Goal: Task Accomplishment & Management: Manage account settings

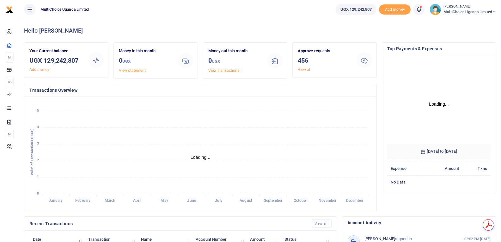
scroll to position [94, 99]
click at [300, 70] on link "View all" at bounding box center [305, 69] width 14 height 4
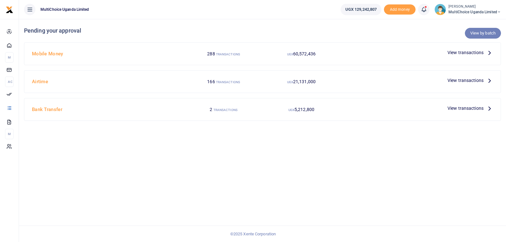
click at [479, 34] on link "View by batch" at bounding box center [483, 33] width 36 height 11
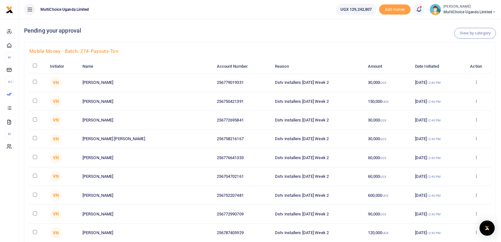
click at [37, 65] on input "checkbox" at bounding box center [35, 66] width 4 height 4
checkbox input "true"
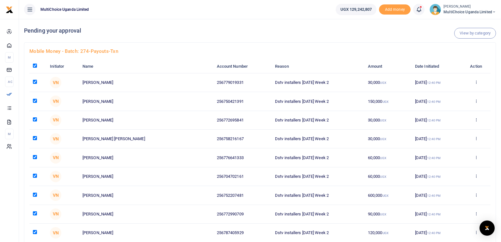
checkbox input "true"
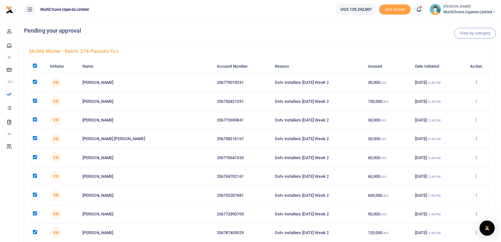
checkbox input "true"
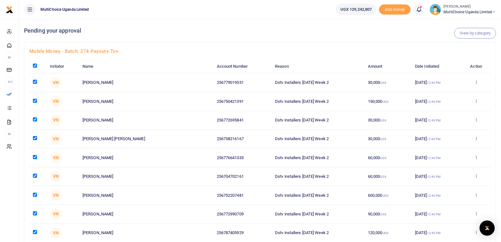
checkbox input "true"
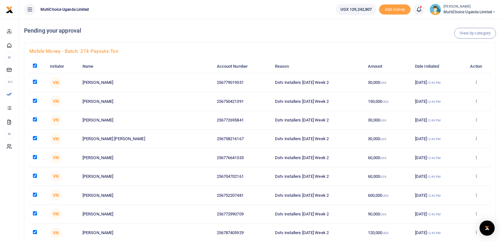
checkbox input "true"
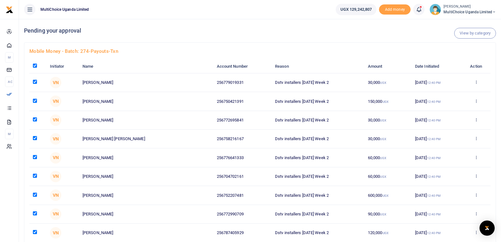
checkbox input "true"
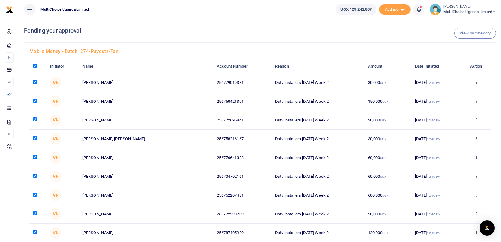
checkbox input "true"
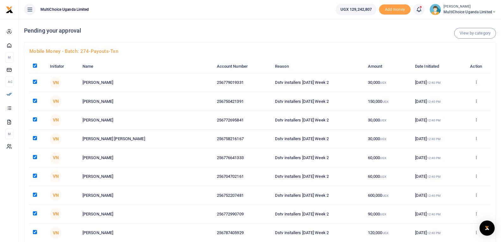
checkbox input "true"
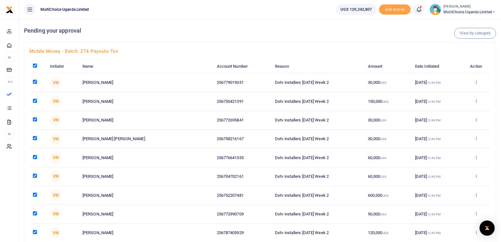
checkbox input "true"
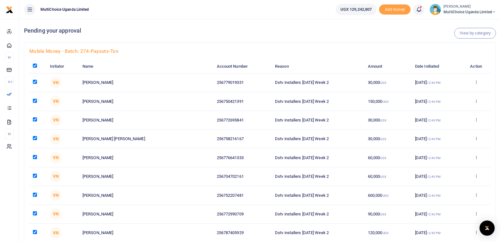
checkbox input "true"
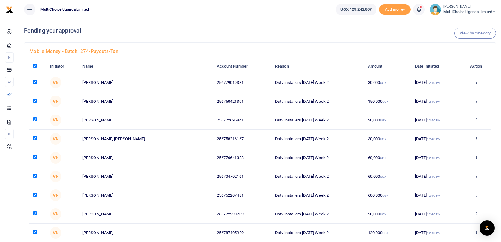
checkbox input "true"
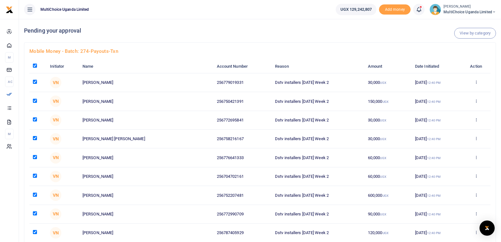
checkbox input "true"
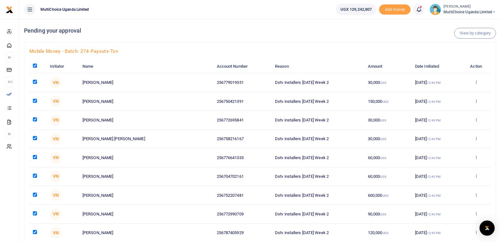
checkbox input "true"
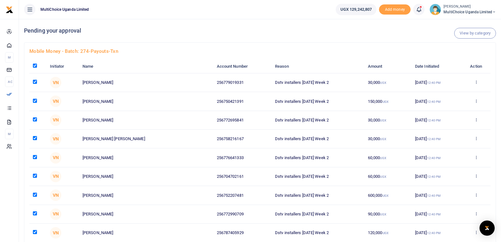
checkbox input "true"
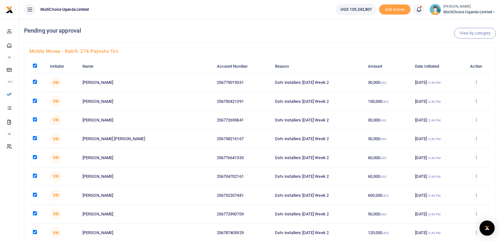
checkbox input "true"
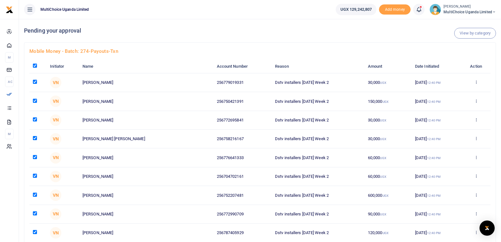
checkbox input "true"
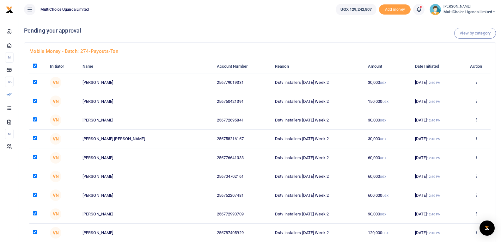
checkbox input "true"
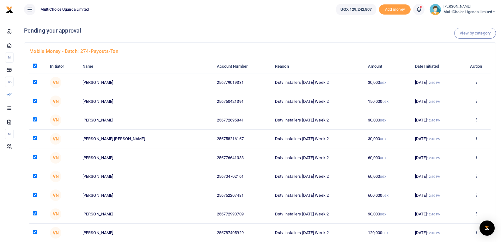
checkbox input "true"
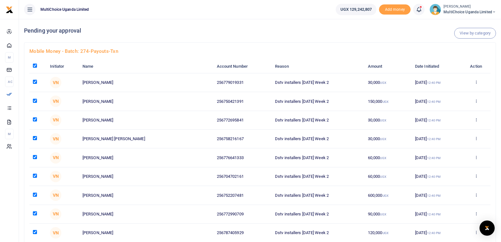
checkbox input "true"
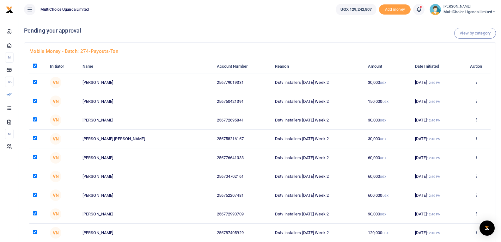
checkbox input "true"
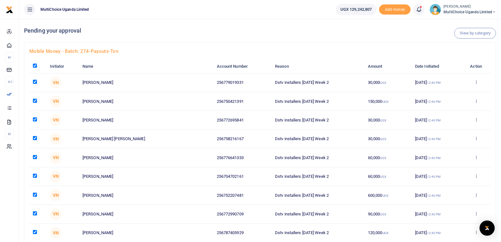
checkbox input "true"
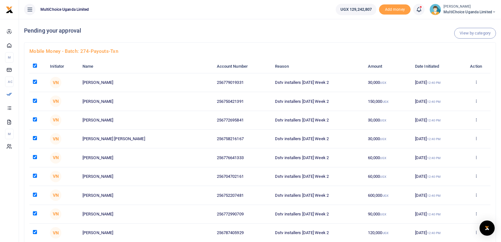
checkbox input "true"
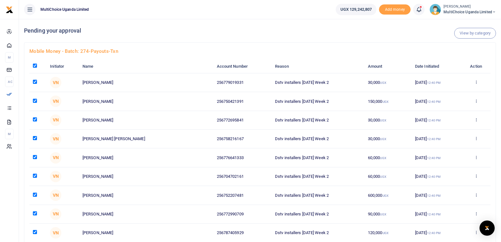
checkbox input "true"
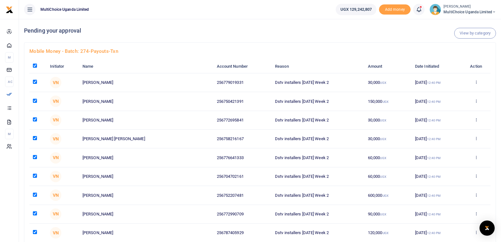
checkbox input "true"
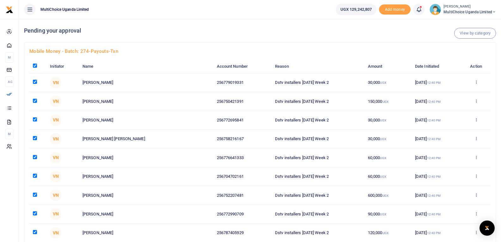
checkbox input "true"
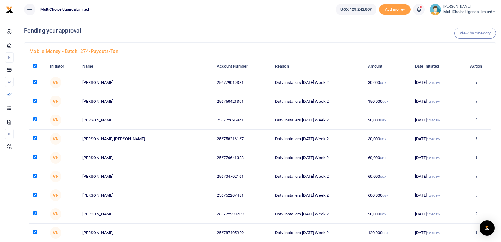
checkbox input "true"
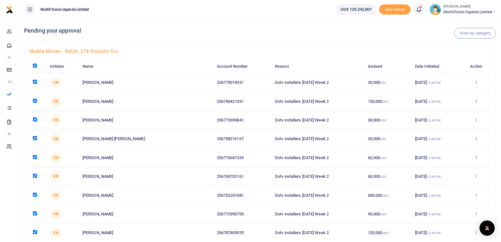
checkbox input "true"
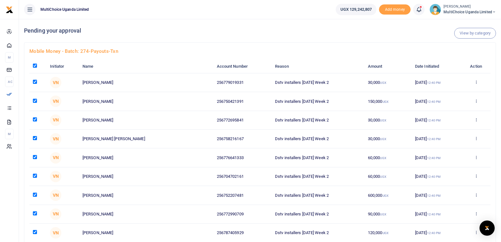
checkbox input "true"
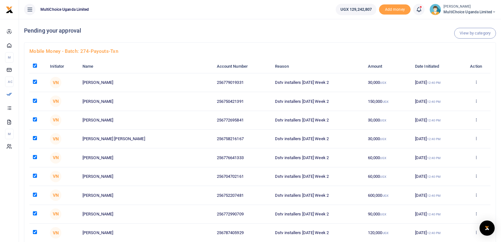
checkbox input "true"
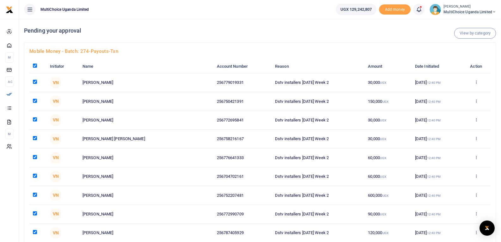
checkbox input "true"
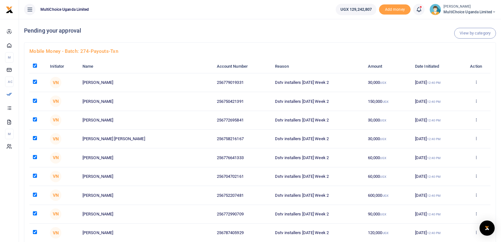
checkbox input "true"
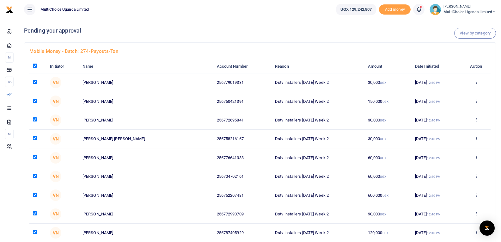
checkbox input "true"
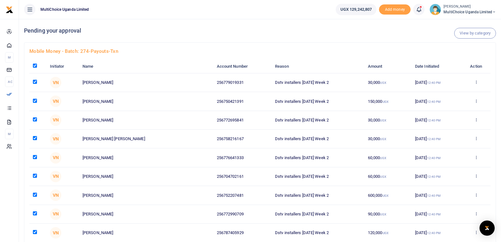
checkbox input "true"
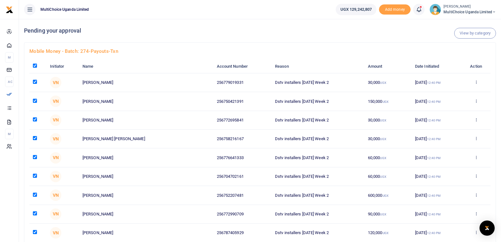
checkbox input "true"
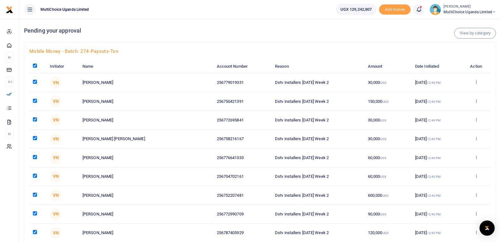
checkbox input "true"
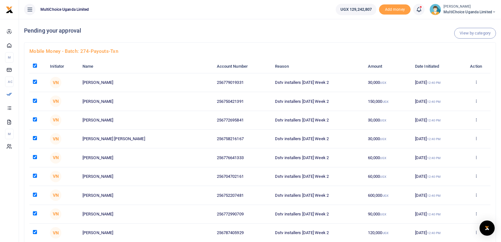
checkbox input "true"
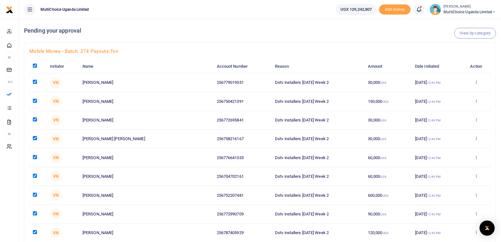
checkbox input "true"
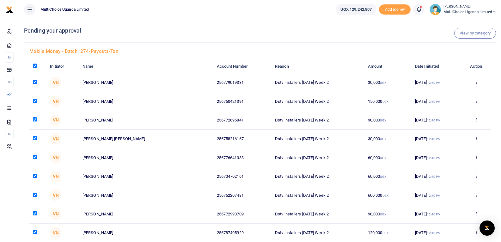
checkbox input "true"
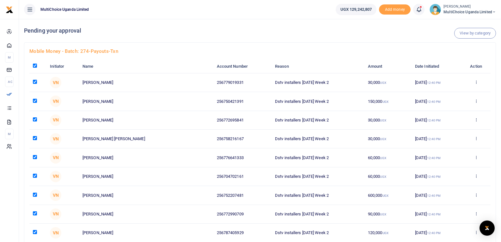
checkbox input "true"
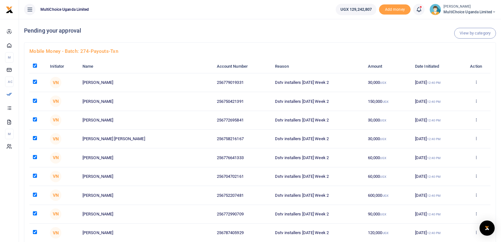
checkbox input "true"
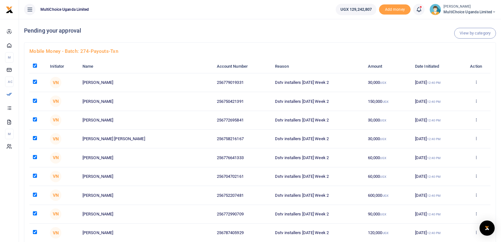
checkbox input "true"
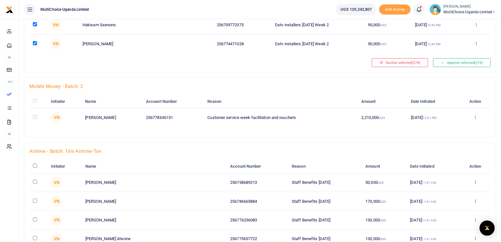
scroll to position [5124, 0]
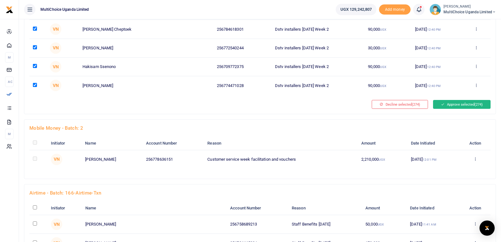
click at [449, 104] on button "Approve selected (274)" at bounding box center [462, 104] width 58 height 9
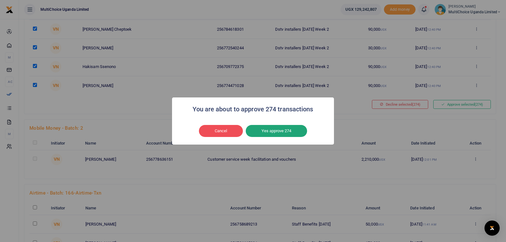
click at [275, 132] on button "Yes approve 274" at bounding box center [276, 131] width 61 height 12
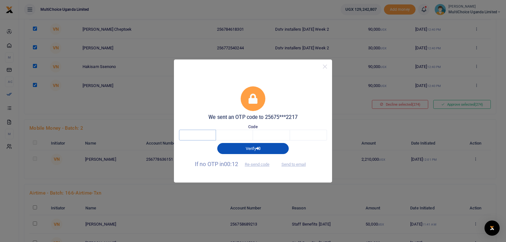
click at [204, 138] on input "text" at bounding box center [197, 135] width 37 height 11
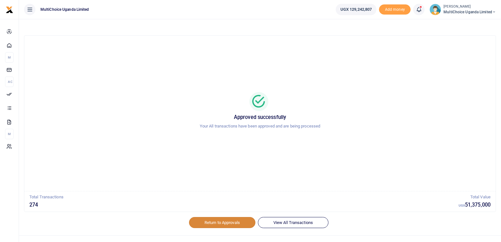
click at [223, 221] on link "Return to Approvals" at bounding box center [222, 222] width 66 height 11
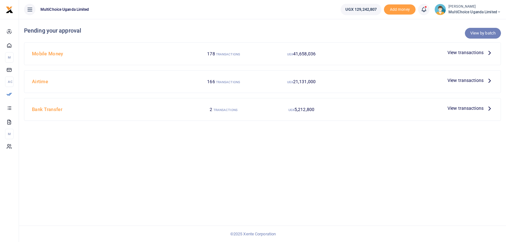
click at [482, 35] on link "View by batch" at bounding box center [483, 33] width 36 height 11
click at [483, 35] on link "View by batch" at bounding box center [483, 33] width 36 height 11
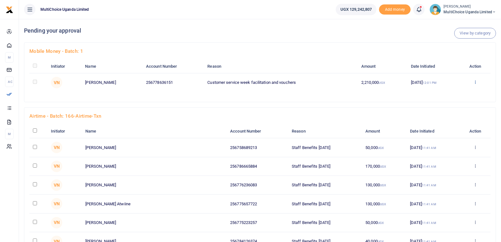
click at [477, 83] on icon at bounding box center [476, 82] width 4 height 4
click at [454, 94] on link "Approve" at bounding box center [453, 92] width 50 height 9
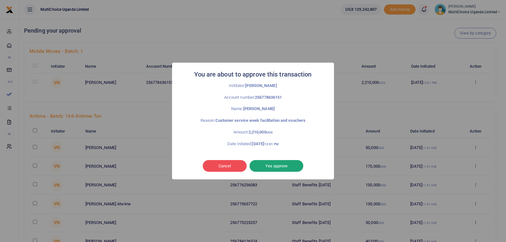
click at [271, 167] on button "Yes approve" at bounding box center [277, 166] width 54 height 12
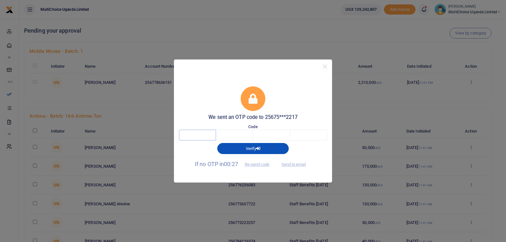
click at [207, 135] on input "text" at bounding box center [197, 135] width 37 height 11
type input "4"
type input "9"
type input "6"
type input "2"
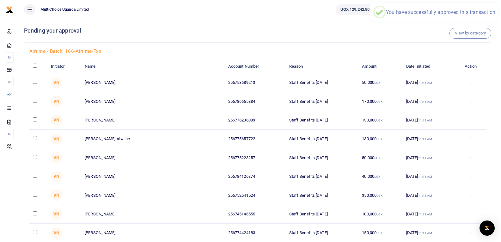
click at [35, 66] on input "checkbox" at bounding box center [35, 66] width 4 height 4
checkbox input "true"
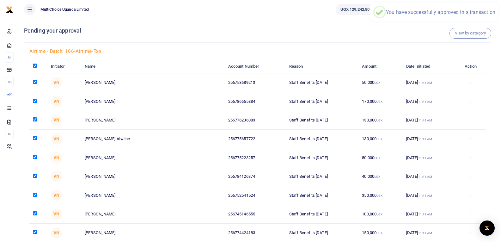
checkbox input "true"
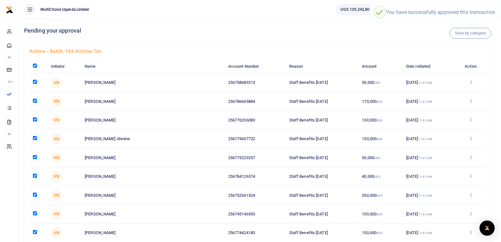
checkbox input "true"
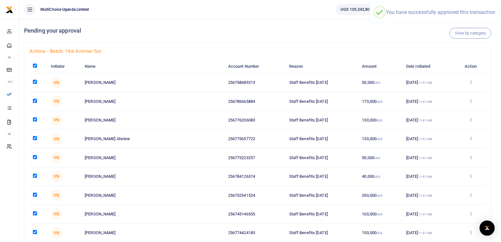
checkbox input "true"
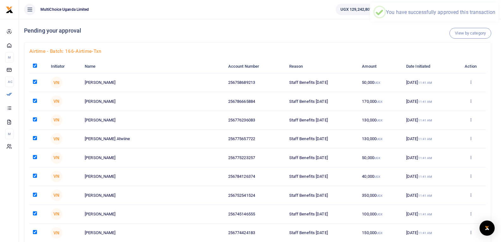
checkbox input "true"
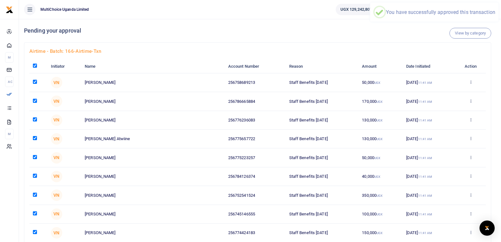
checkbox input "true"
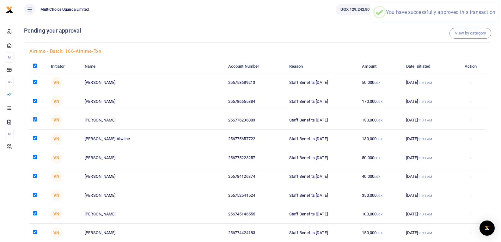
checkbox input "true"
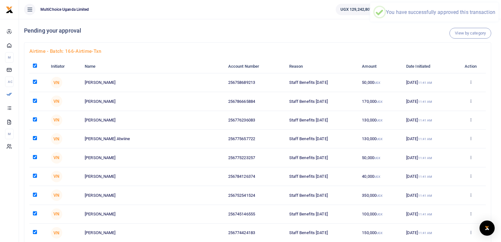
checkbox input "true"
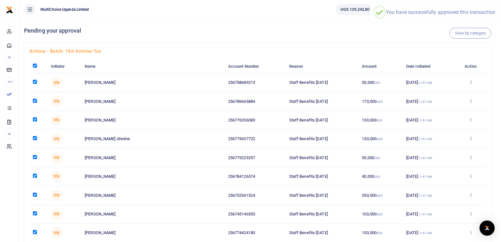
checkbox input "true"
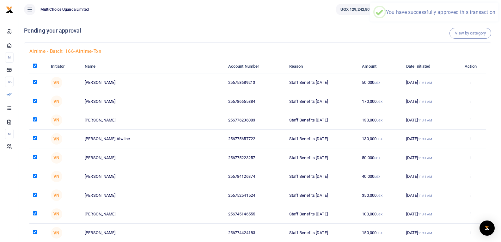
checkbox input "true"
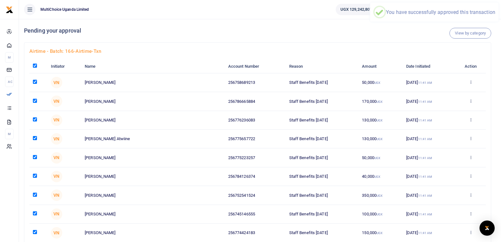
checkbox input "true"
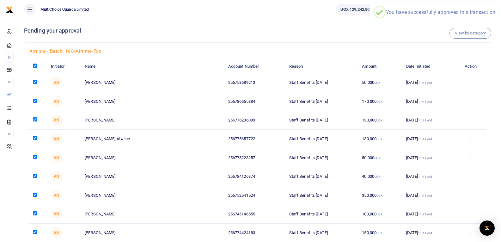
checkbox input "true"
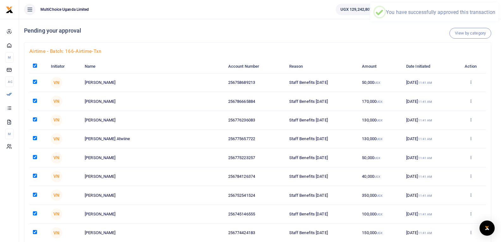
checkbox input "true"
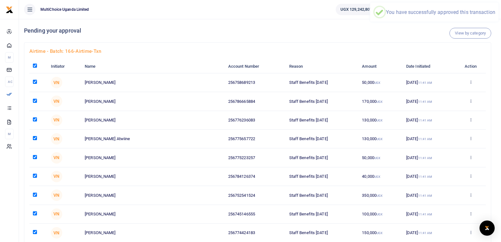
checkbox input "true"
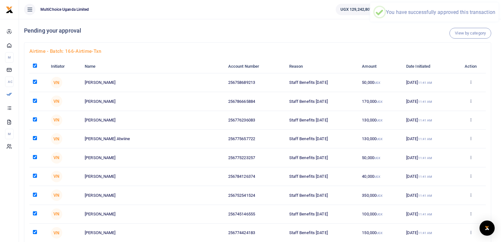
checkbox input "true"
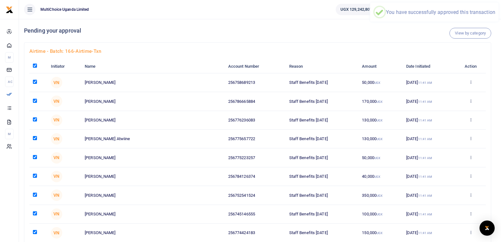
checkbox input "true"
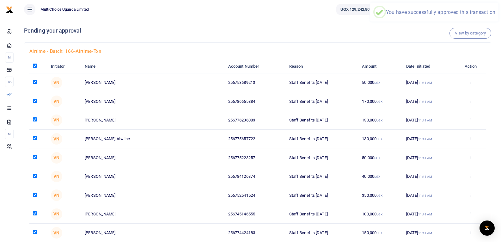
checkbox input "true"
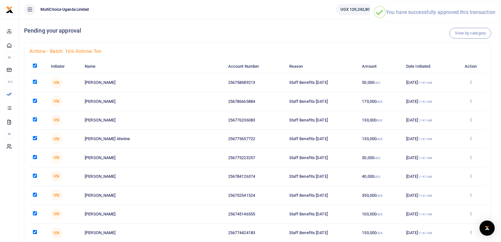
checkbox input "true"
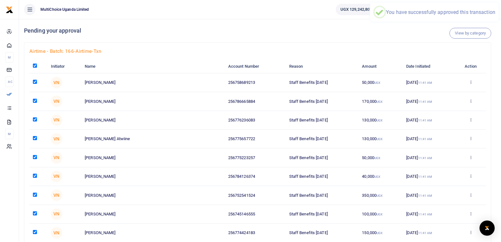
checkbox input "true"
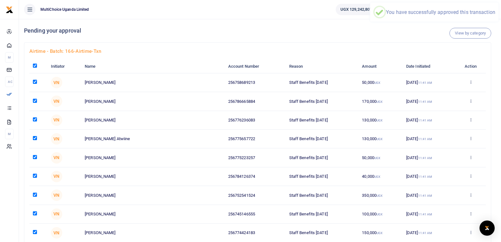
checkbox input "true"
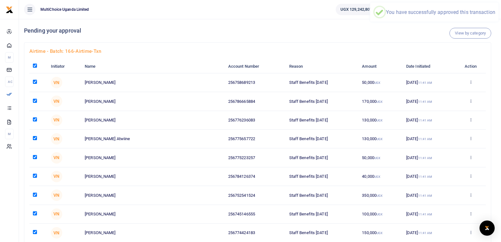
checkbox input "true"
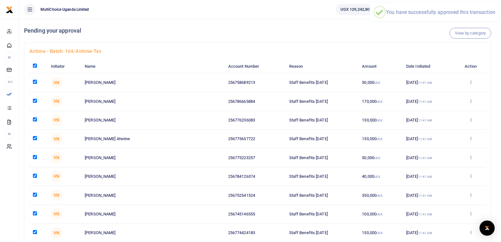
checkbox input "true"
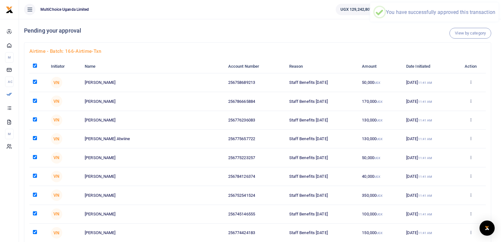
checkbox input "true"
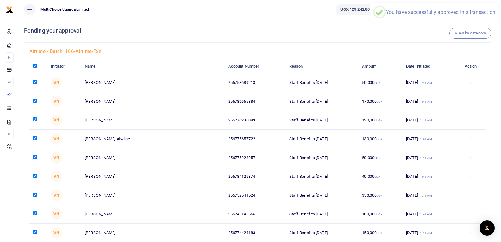
checkbox input "true"
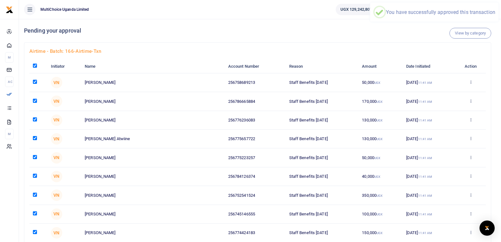
checkbox input "true"
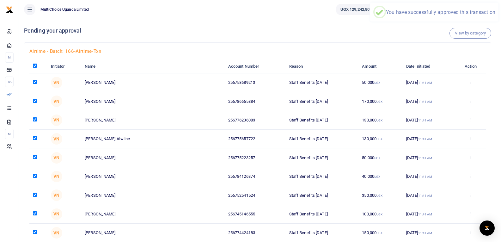
checkbox input "true"
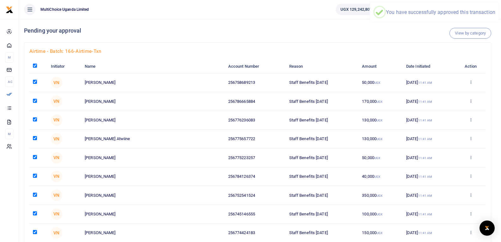
checkbox input "true"
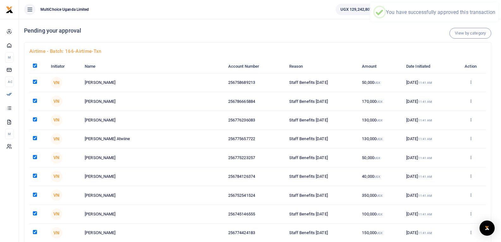
checkbox input "true"
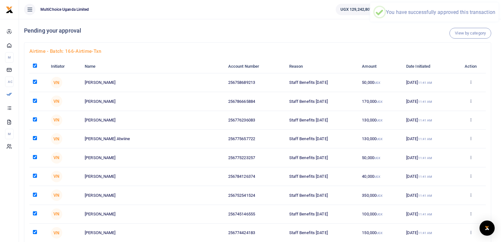
checkbox input "true"
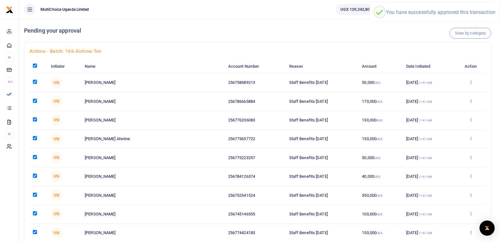
checkbox input "true"
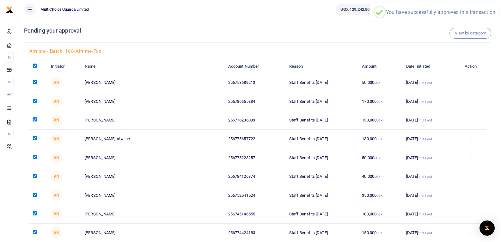
checkbox input "true"
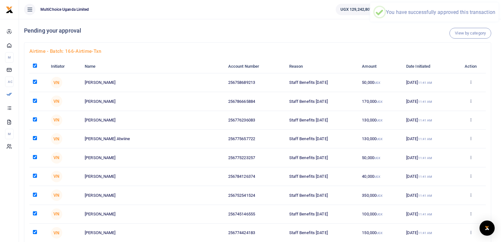
checkbox input "true"
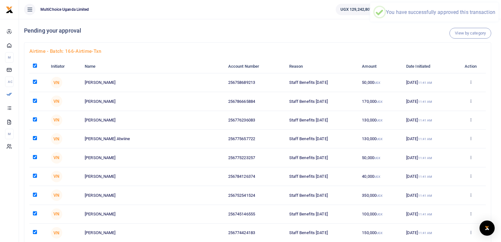
checkbox input "true"
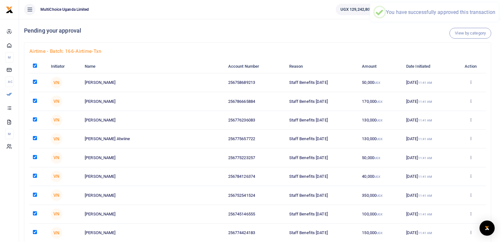
checkbox input "true"
click at [35, 176] on input "checkbox" at bounding box center [35, 176] width 4 height 4
checkbox input "false"
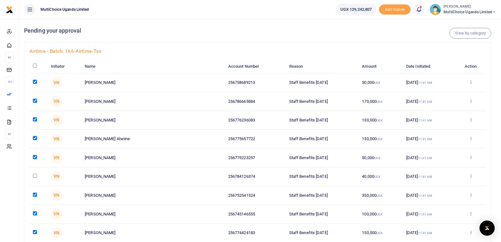
click at [35, 66] on input "checkbox" at bounding box center [35, 66] width 4 height 4
checkbox input "true"
click at [35, 66] on input "checkbox" at bounding box center [35, 66] width 4 height 4
checkbox input "false"
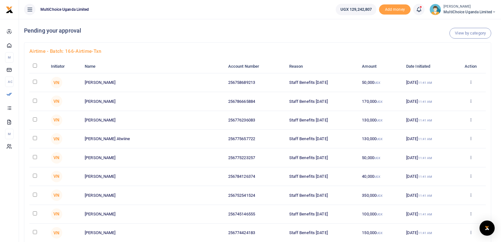
checkbox input "false"
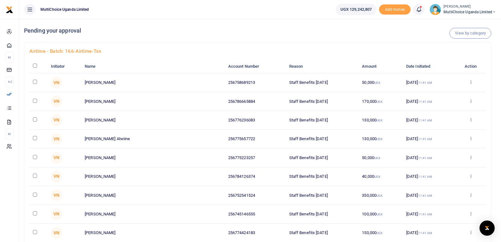
checkbox input "false"
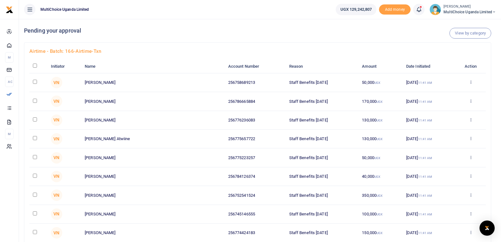
checkbox input "false"
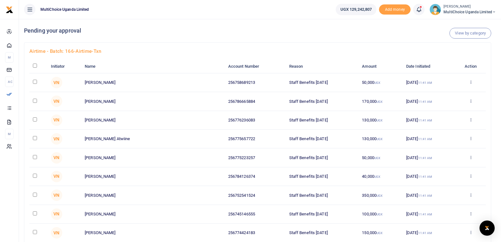
checkbox input "false"
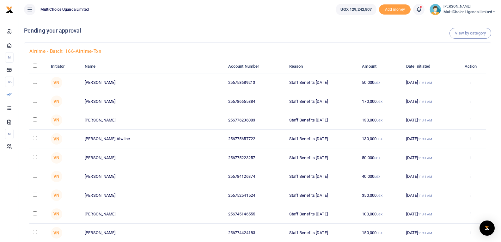
checkbox input "false"
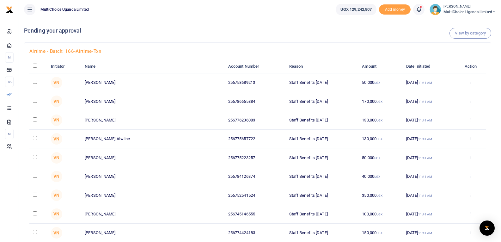
click at [470, 177] on icon at bounding box center [471, 176] width 4 height 4
click at [444, 201] on link "Decline" at bounding box center [448, 200] width 50 height 9
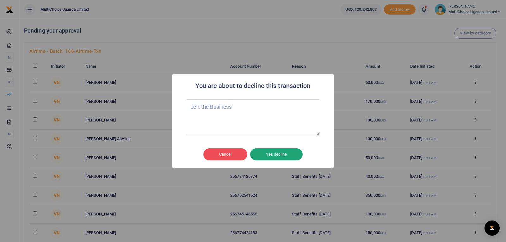
click at [281, 153] on button "Yes decline" at bounding box center [276, 154] width 53 height 12
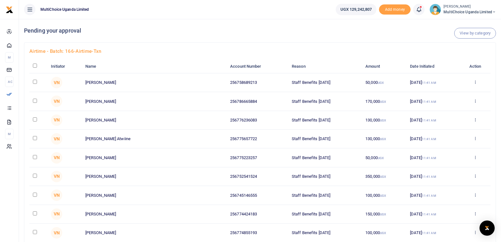
click at [34, 65] on input "checkbox" at bounding box center [35, 66] width 4 height 4
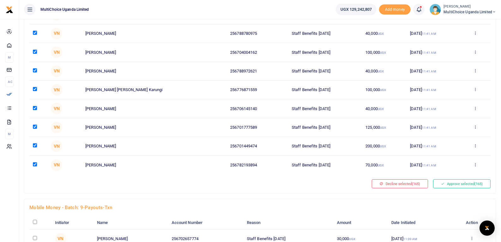
scroll to position [3005, 0]
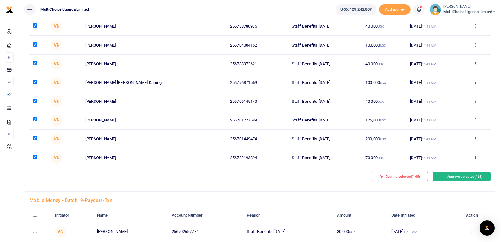
click at [461, 175] on button "Approve selected (165)" at bounding box center [462, 176] width 58 height 9
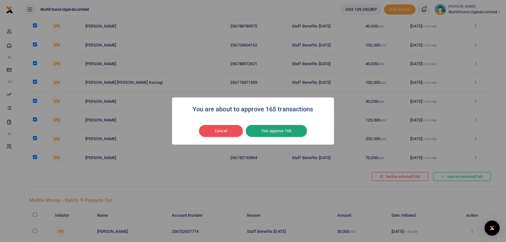
click at [288, 131] on button "Yes approve 165" at bounding box center [276, 131] width 61 height 12
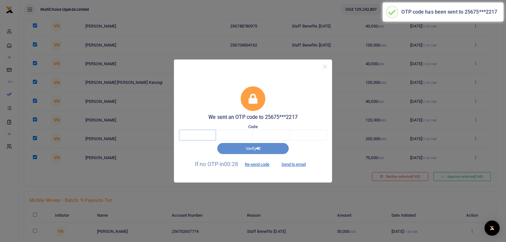
click at [203, 137] on input "text" at bounding box center [197, 135] width 37 height 11
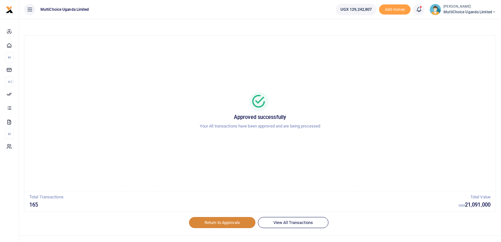
click at [223, 223] on link "Return to Approvals" at bounding box center [222, 222] width 66 height 11
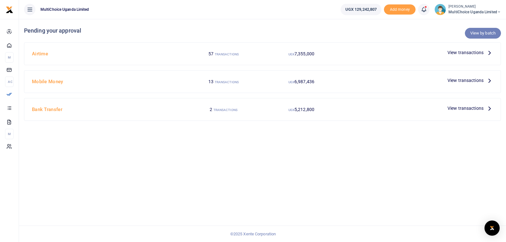
click at [483, 34] on link "View by batch" at bounding box center [483, 33] width 36 height 11
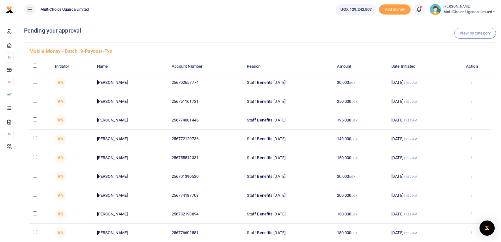
click at [35, 67] on input "checkbox" at bounding box center [35, 66] width 4 height 4
checkbox input "true"
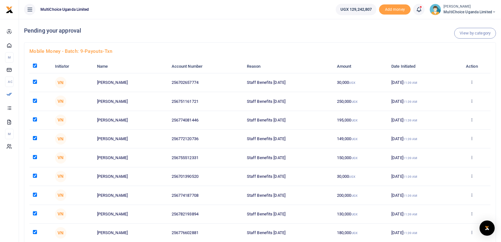
checkbox input "true"
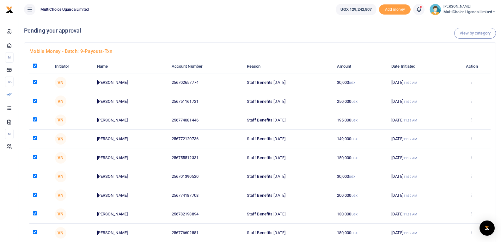
checkbox input "true"
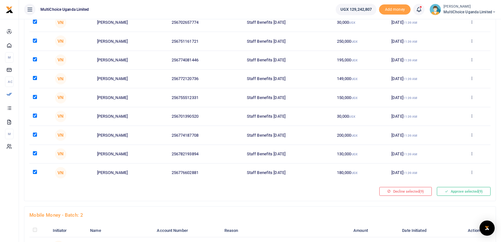
scroll to position [63, 0]
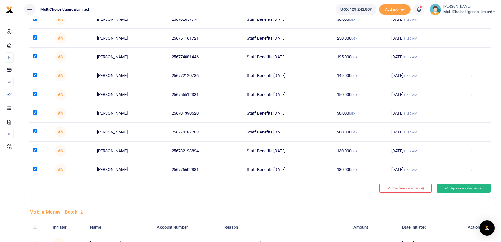
click at [457, 190] on button "Approve selected (9)" at bounding box center [464, 188] width 54 height 9
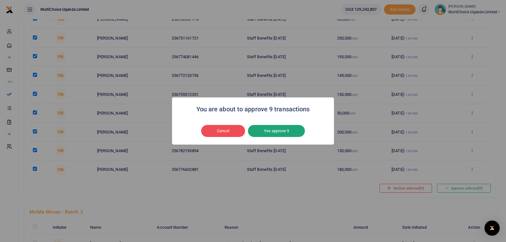
click at [283, 130] on button "Yes approve 9" at bounding box center [276, 131] width 57 height 12
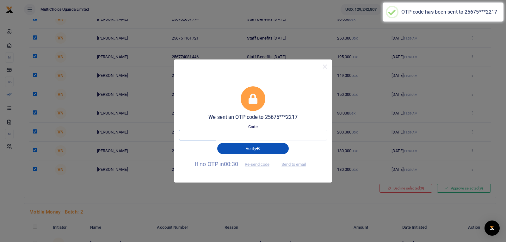
click at [207, 136] on input "text" at bounding box center [197, 135] width 37 height 11
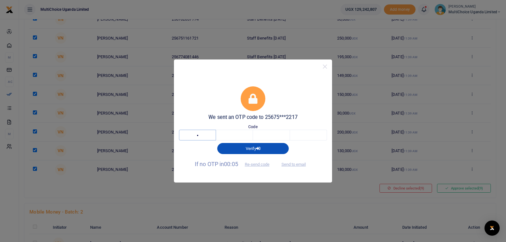
type input "6"
type input "8"
type input "7"
type input "4"
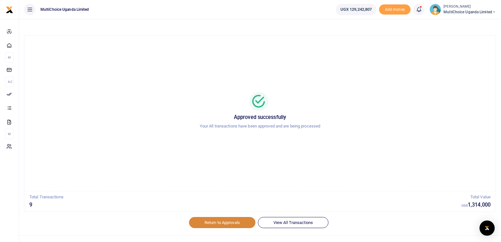
click at [220, 222] on link "Return to Approvals" at bounding box center [222, 222] width 66 height 11
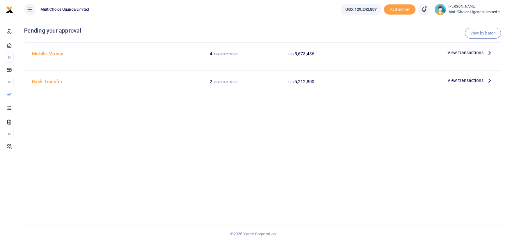
click at [480, 33] on link "View by batch" at bounding box center [483, 33] width 36 height 11
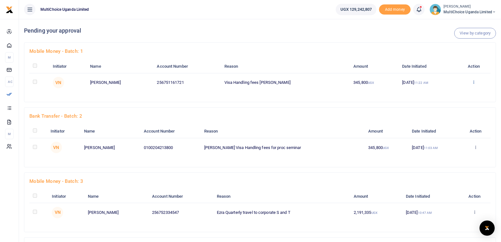
click at [473, 81] on icon at bounding box center [474, 82] width 4 height 4
click at [440, 91] on link "Approve" at bounding box center [450, 92] width 50 height 9
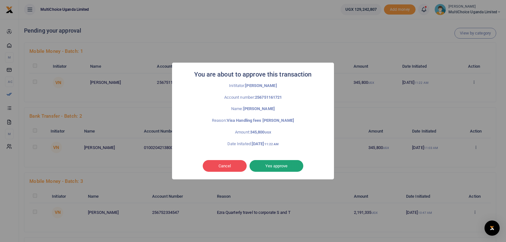
click at [276, 166] on button "Yes approve" at bounding box center [277, 166] width 54 height 12
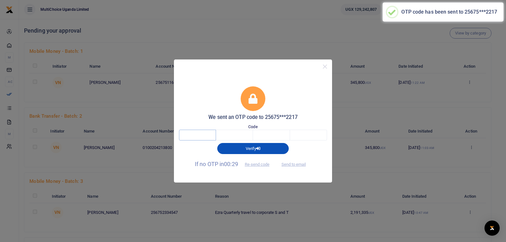
click at [196, 135] on input "text" at bounding box center [197, 135] width 37 height 11
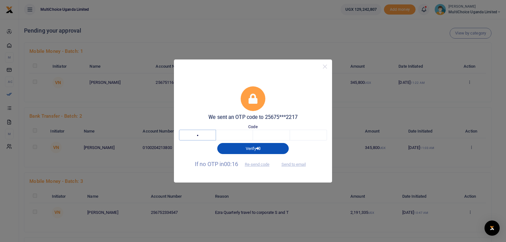
type input "8"
type input "0"
type input "9"
type input "7"
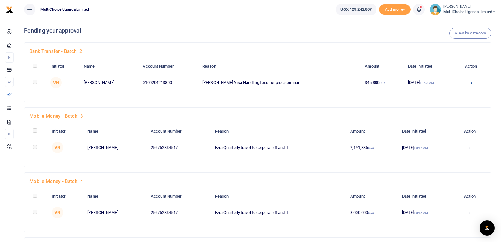
click at [471, 82] on icon at bounding box center [471, 82] width 4 height 4
click at [455, 94] on link "Approve" at bounding box center [448, 92] width 50 height 9
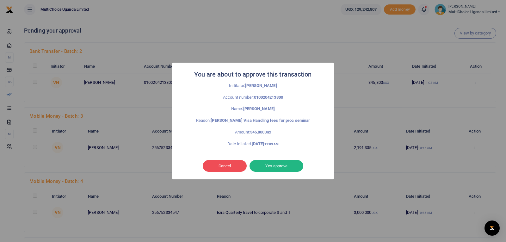
click at [282, 167] on button "Yes approve" at bounding box center [277, 166] width 54 height 12
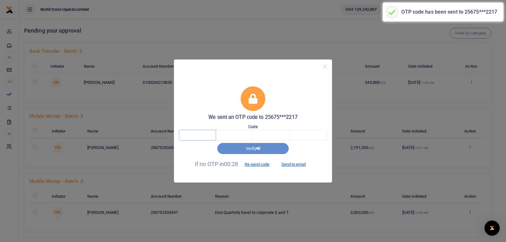
click at [211, 135] on input "text" at bounding box center [197, 135] width 37 height 11
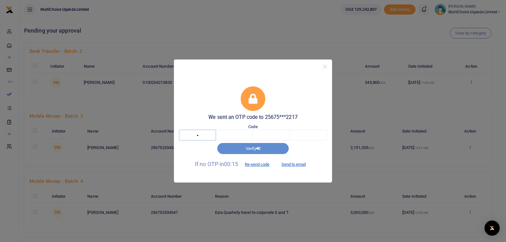
type input "9"
type input "8"
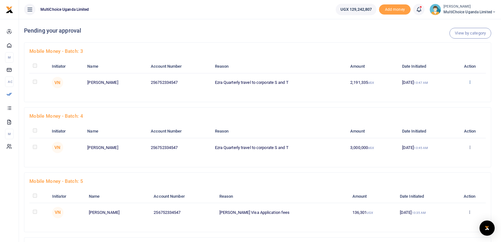
click at [471, 83] on icon at bounding box center [470, 82] width 4 height 4
click at [447, 93] on link "Approve" at bounding box center [448, 92] width 50 height 9
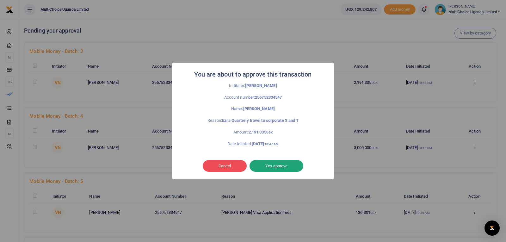
click at [271, 165] on button "Yes approve" at bounding box center [277, 166] width 54 height 12
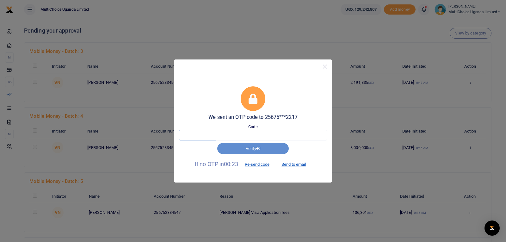
click at [211, 137] on input "text" at bounding box center [197, 135] width 37 height 11
type input "9"
type input "7"
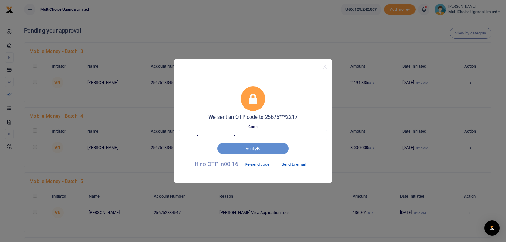
type input "9"
type input "2"
type input "4"
type input "7"
type input "8"
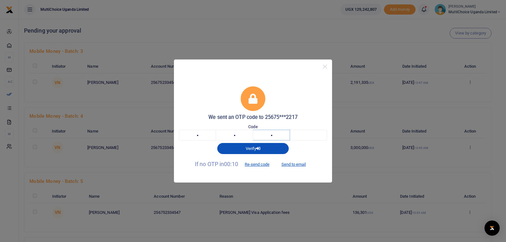
type input "2"
type input "4"
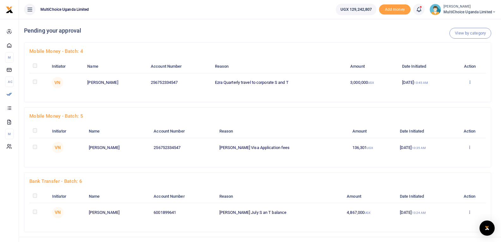
click at [472, 81] on icon at bounding box center [470, 82] width 4 height 4
click at [475, 83] on icon at bounding box center [475, 82] width 4 height 4
click at [460, 91] on link "Approve" at bounding box center [452, 92] width 50 height 9
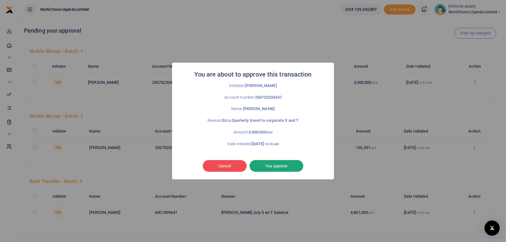
click at [285, 165] on button "Yes approve" at bounding box center [277, 166] width 54 height 12
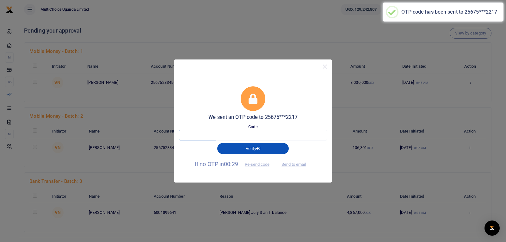
click at [200, 138] on input "text" at bounding box center [197, 135] width 37 height 11
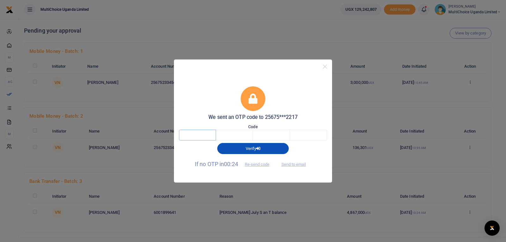
click at [200, 136] on input "text" at bounding box center [197, 135] width 37 height 11
type input "1"
type input "3"
type input "6"
type input "9"
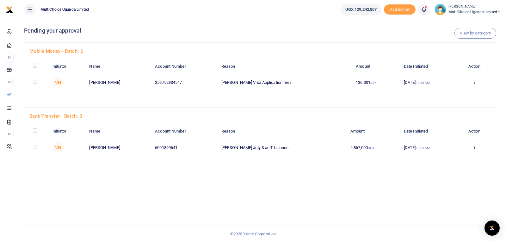
click at [474, 83] on icon at bounding box center [474, 82] width 4 height 4
click at [449, 93] on link "Approve" at bounding box center [451, 92] width 50 height 9
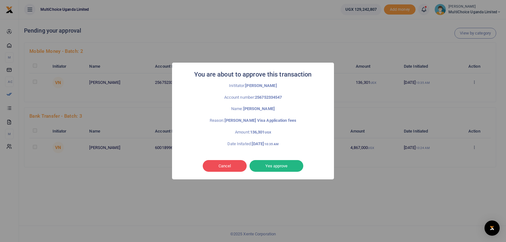
click at [278, 165] on button "Yes approve" at bounding box center [277, 166] width 54 height 12
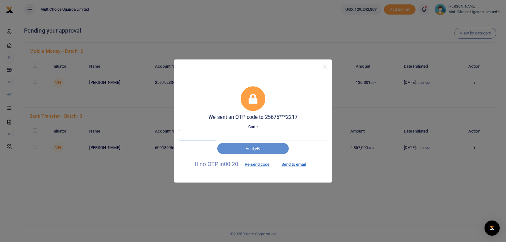
click at [195, 136] on input "text" at bounding box center [197, 135] width 37 height 11
type input "6"
type input "9"
type input "3"
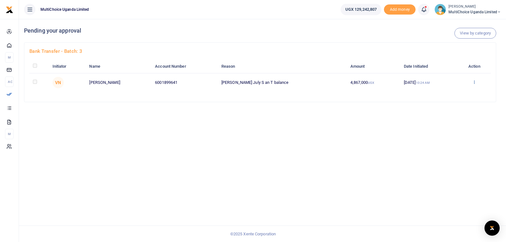
click at [473, 83] on icon at bounding box center [474, 82] width 4 height 4
click at [441, 93] on link "Approve" at bounding box center [450, 92] width 50 height 9
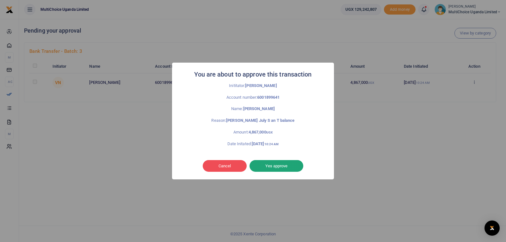
click at [269, 167] on button "Yes approve" at bounding box center [277, 166] width 54 height 12
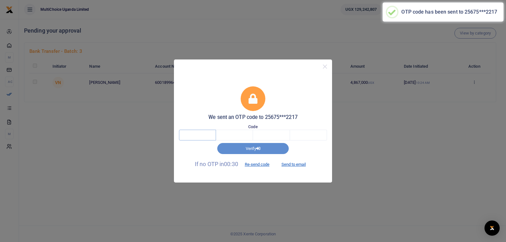
click at [201, 136] on input "text" at bounding box center [197, 135] width 37 height 11
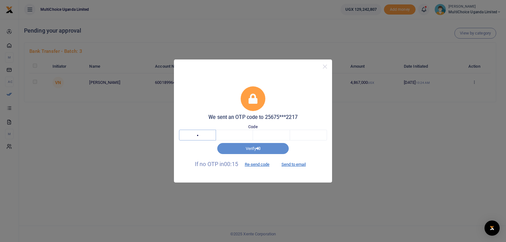
type input "1"
type input "7"
type input "9"
type input "8"
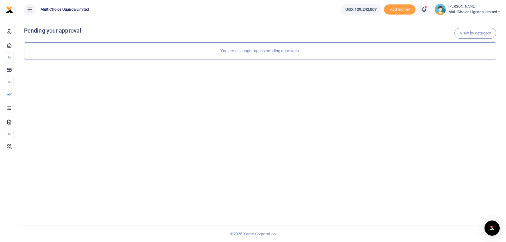
click at [468, 8] on small "[PERSON_NAME]" at bounding box center [475, 6] width 53 height 5
click at [467, 22] on link "Switch accounts" at bounding box center [477, 23] width 50 height 9
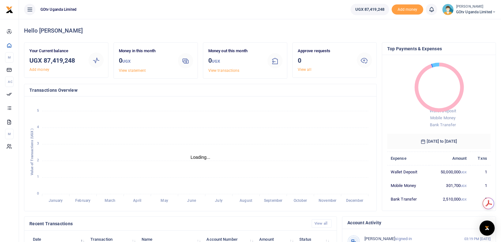
scroll to position [5, 5]
click at [450, 9] on img at bounding box center [448, 9] width 11 height 11
click at [463, 59] on link "Logout" at bounding box center [473, 57] width 50 height 9
